Goal: Find specific page/section: Find specific page/section

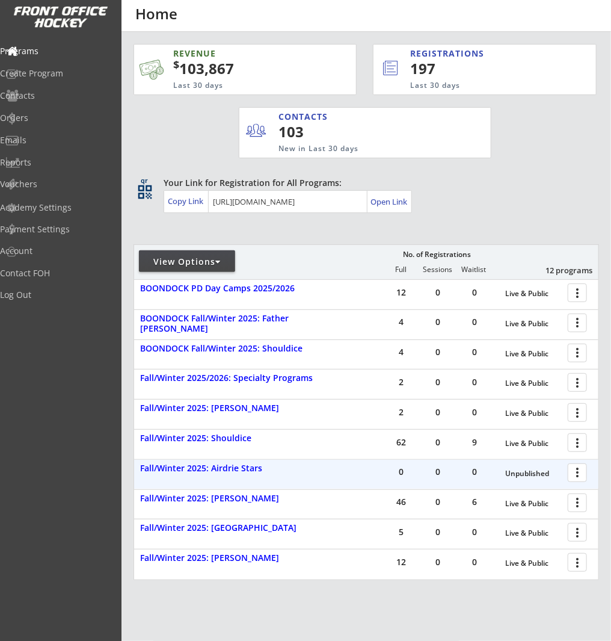
click at [576, 472] on div at bounding box center [579, 471] width 21 height 21
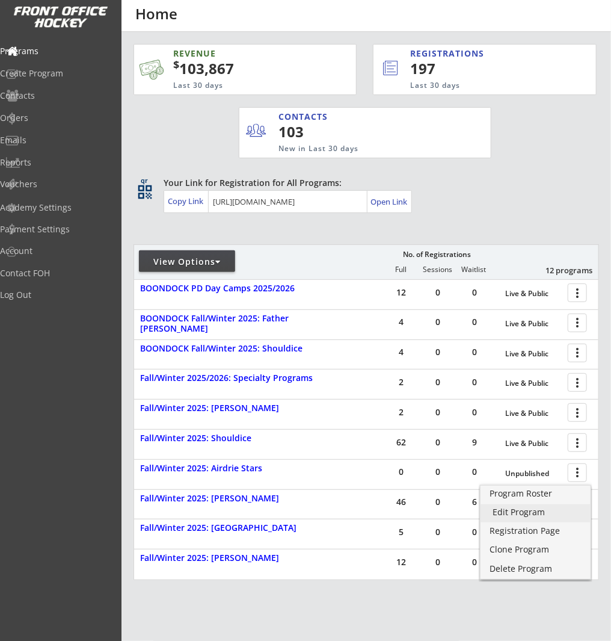
click at [574, 508] on div "Edit Program" at bounding box center [536, 512] width 86 height 8
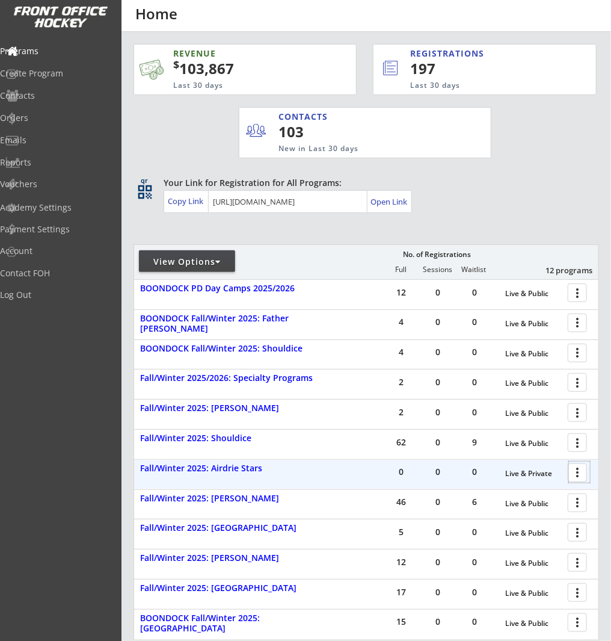
click at [572, 473] on div at bounding box center [579, 471] width 21 height 21
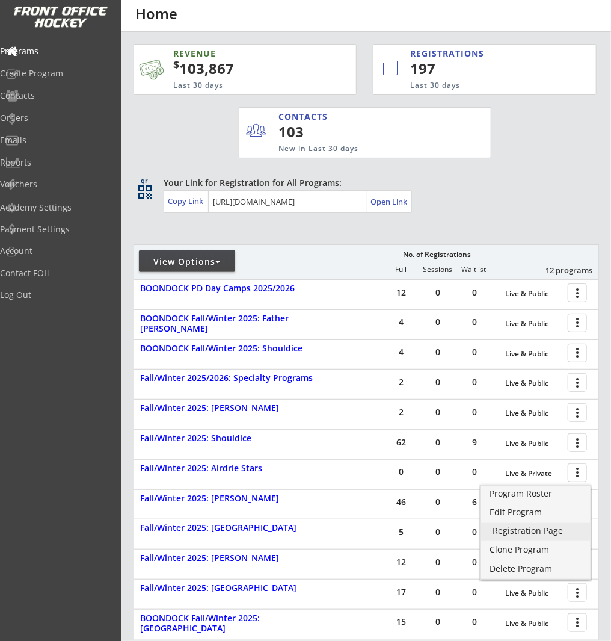
click at [552, 531] on div "Registration Page" at bounding box center [536, 530] width 86 height 8
click at [554, 514] on div "Edit Program" at bounding box center [536, 512] width 86 height 8
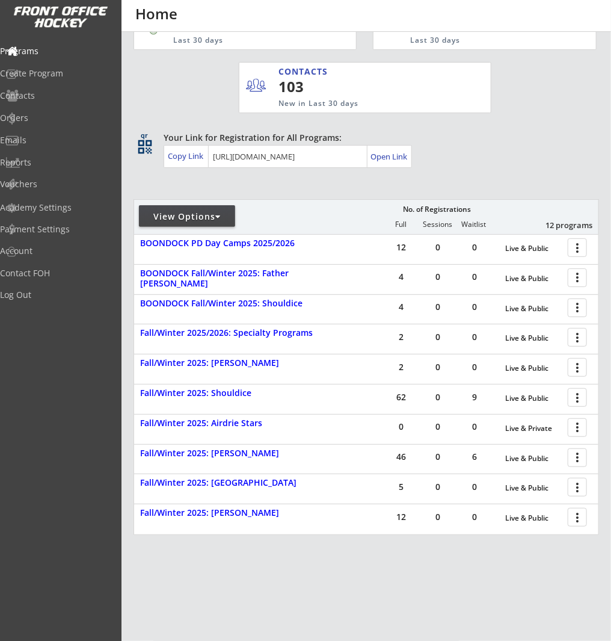
scroll to position [77, 0]
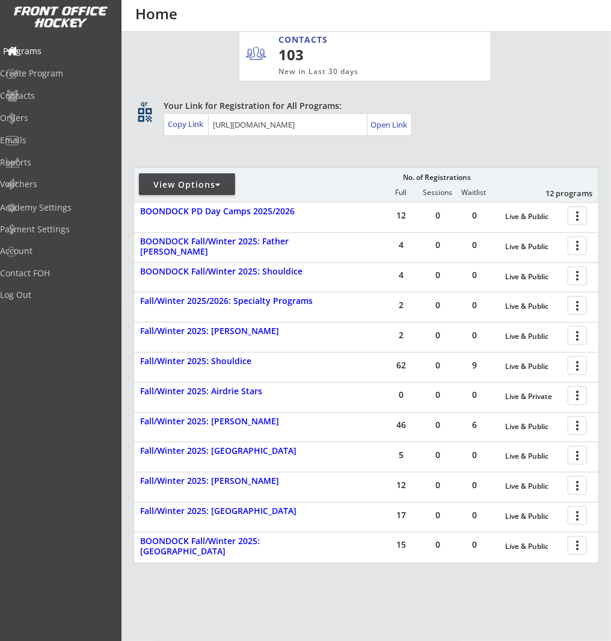
click at [42, 43] on div "Programs" at bounding box center [57, 52] width 114 height 21
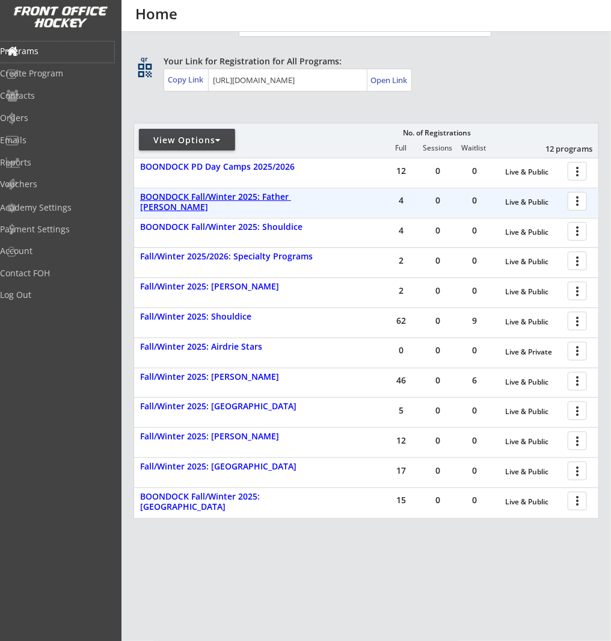
scroll to position [121, 0]
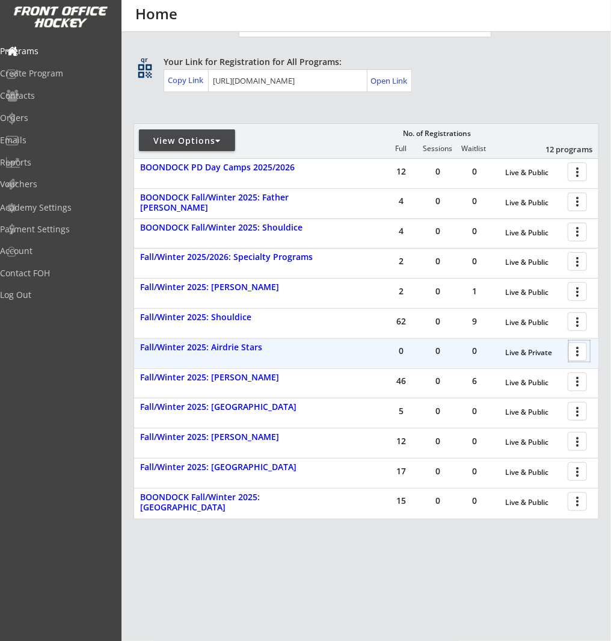
click at [570, 350] on div at bounding box center [579, 350] width 21 height 21
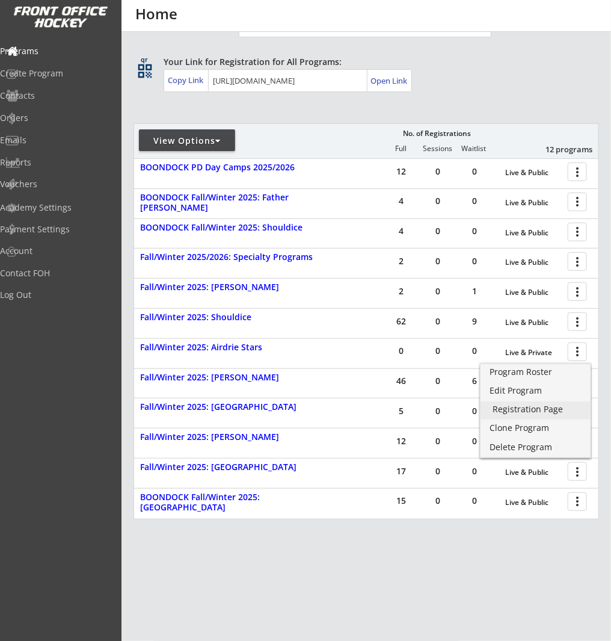
click at [535, 408] on div "Registration Page" at bounding box center [536, 409] width 86 height 8
